Goal: Task Accomplishment & Management: Manage account settings

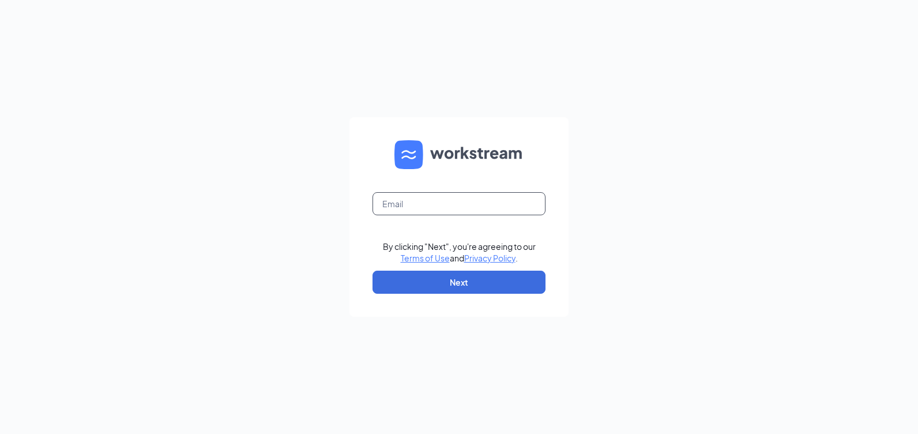
click at [434, 212] on input "text" at bounding box center [459, 203] width 173 height 23
type input "[EMAIL_ADDRESS][DOMAIN_NAME]"
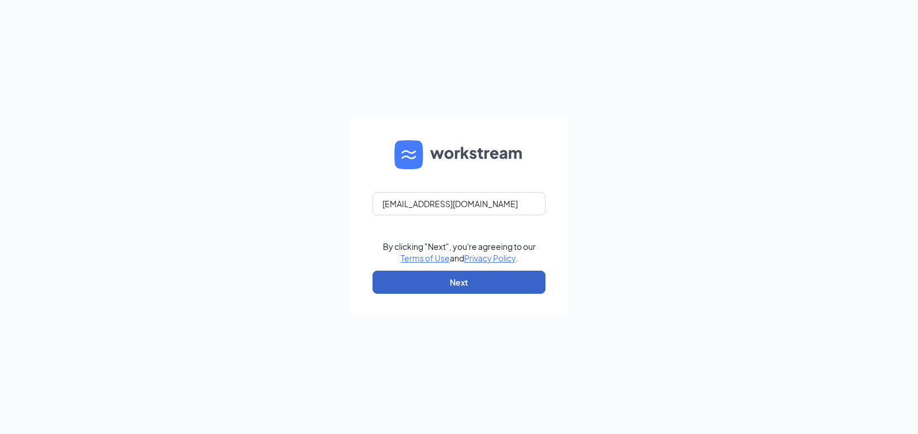
click at [448, 284] on button "Next" at bounding box center [459, 281] width 173 height 23
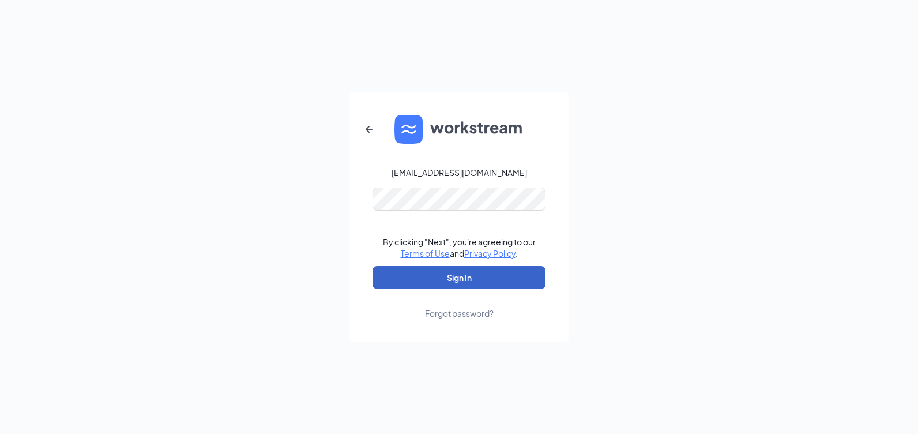
click at [441, 279] on button "Sign In" at bounding box center [459, 277] width 173 height 23
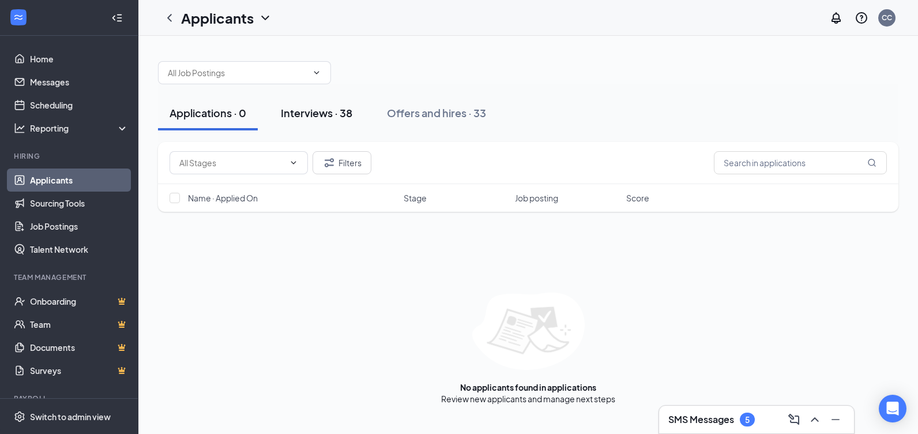
click at [309, 111] on div "Interviews · 38" at bounding box center [317, 113] width 72 height 14
